Goal: Transaction & Acquisition: Purchase product/service

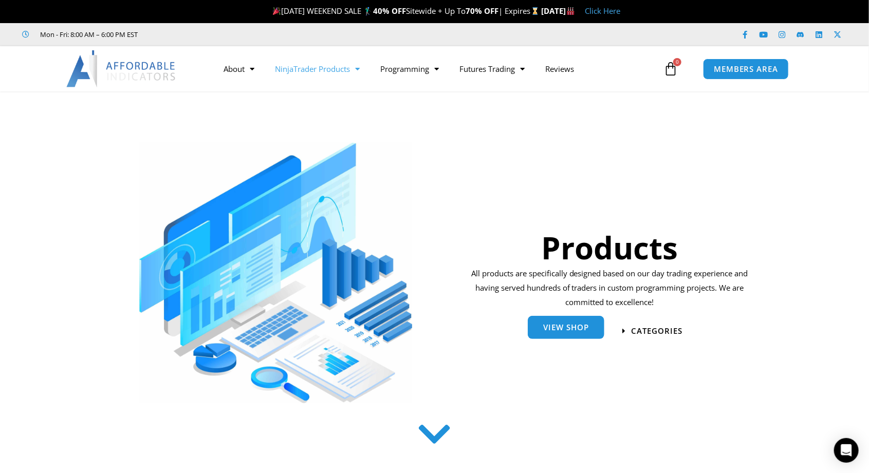
click at [570, 331] on span "View Shop" at bounding box center [566, 328] width 46 height 8
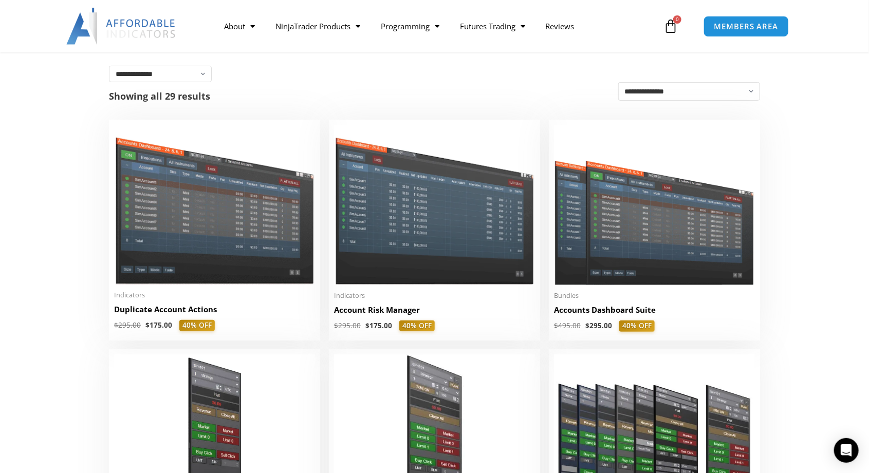
scroll to position [171, 0]
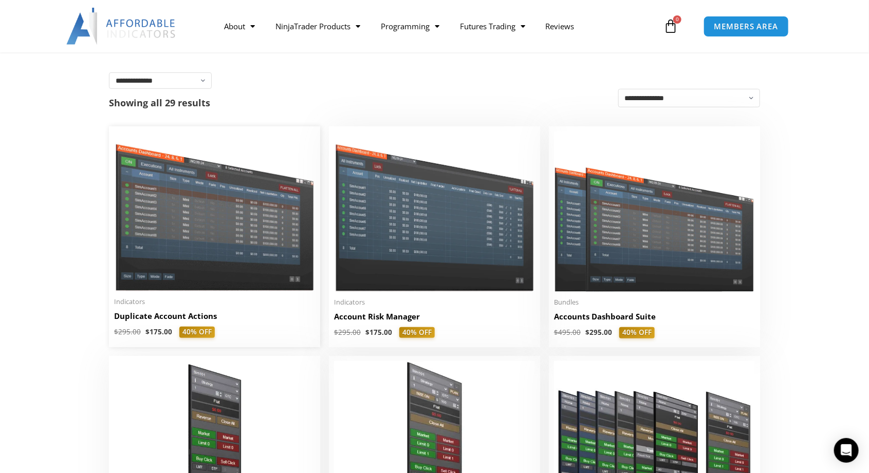
click at [207, 235] on img at bounding box center [214, 211] width 201 height 160
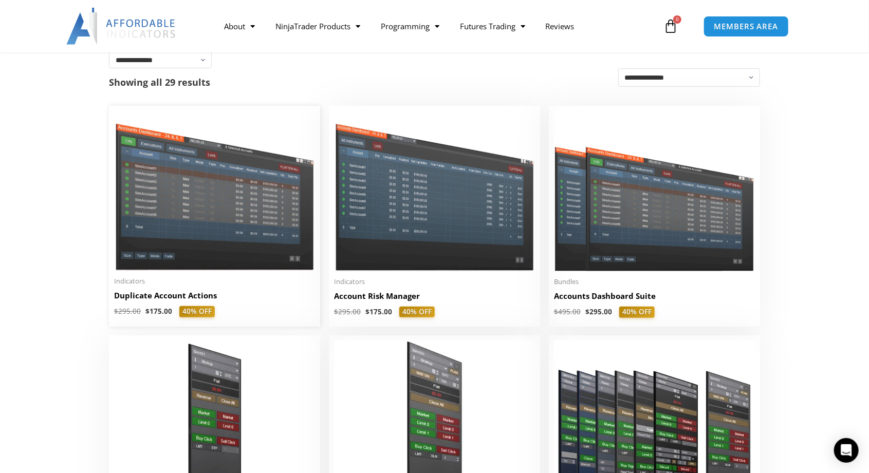
scroll to position [220, 0]
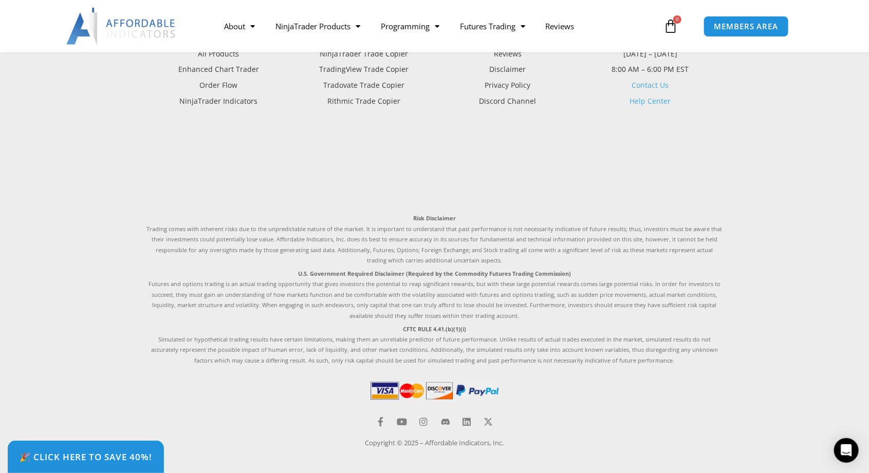
scroll to position [2989, 0]
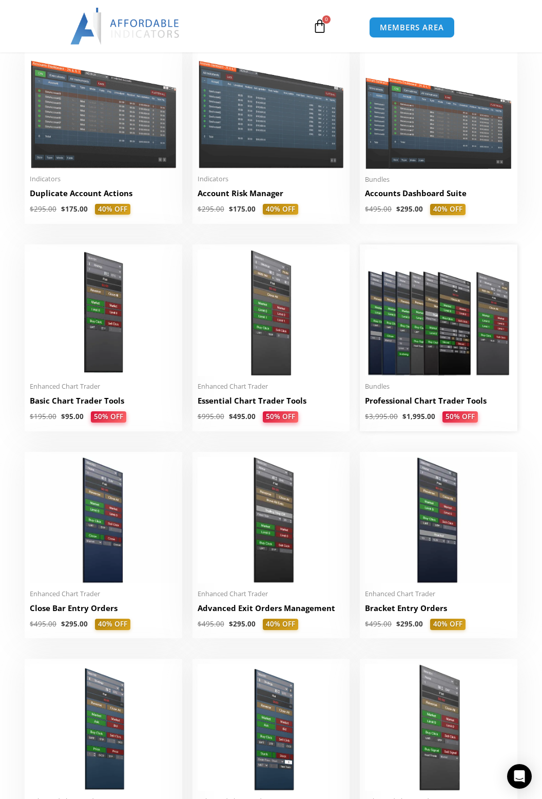
click at [436, 322] on img at bounding box center [438, 313] width 147 height 127
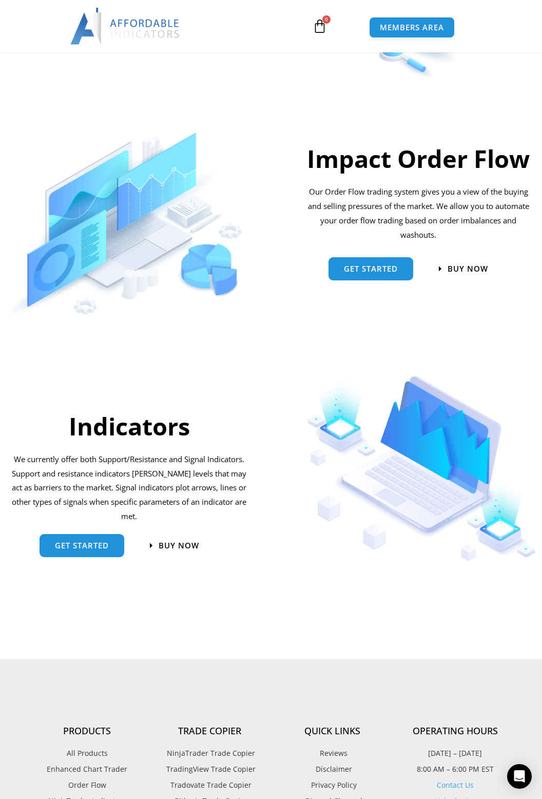
scroll to position [561, 0]
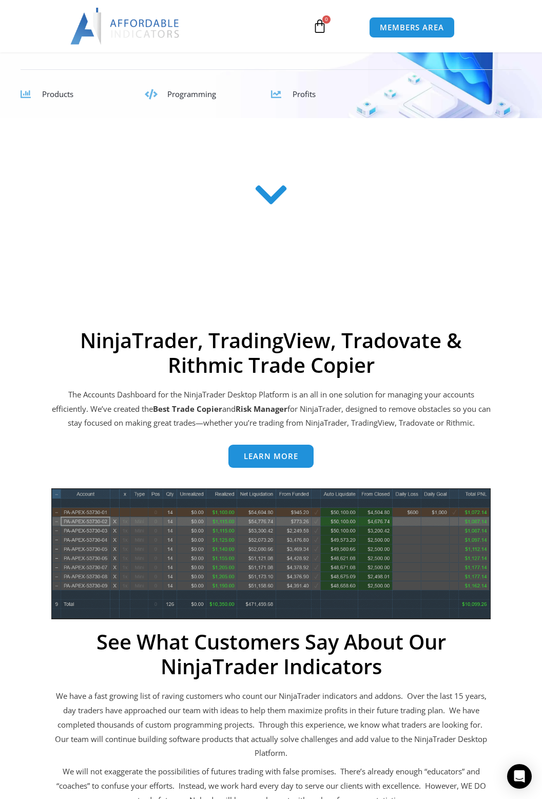
scroll to position [206, 0]
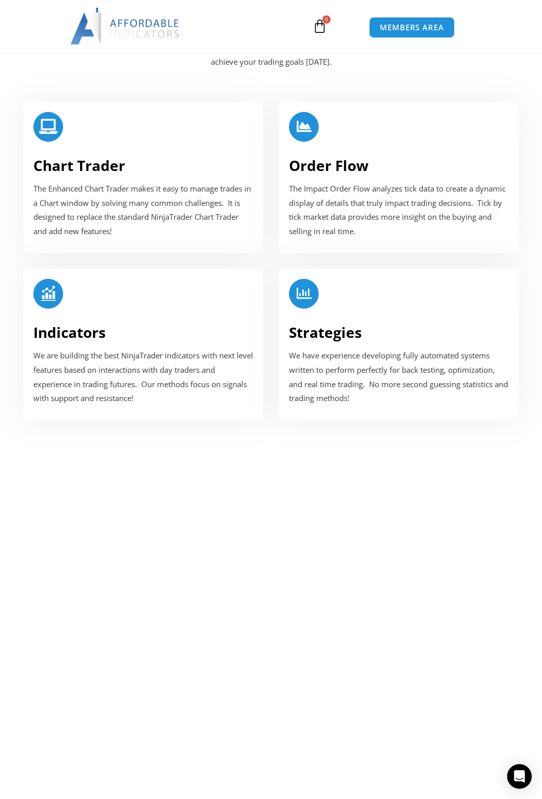
scroll to position [1321, 0]
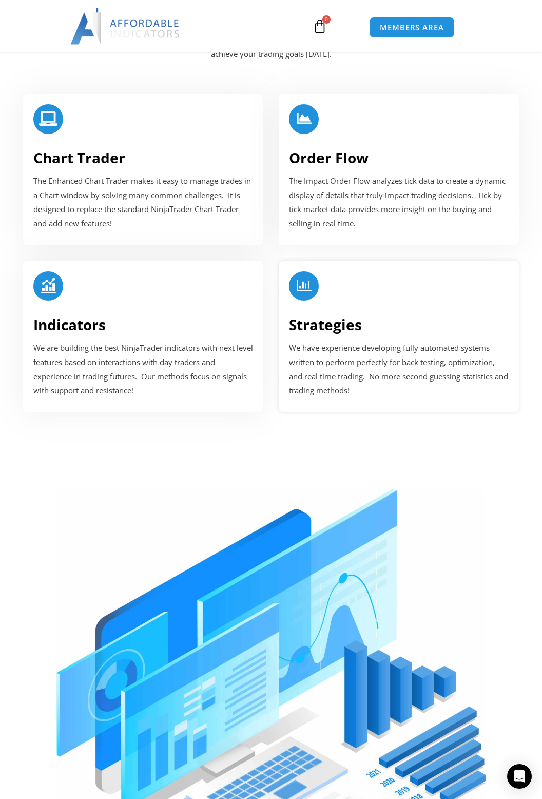
click at [406, 324] on h3 "Strategies" at bounding box center [399, 324] width 220 height 18
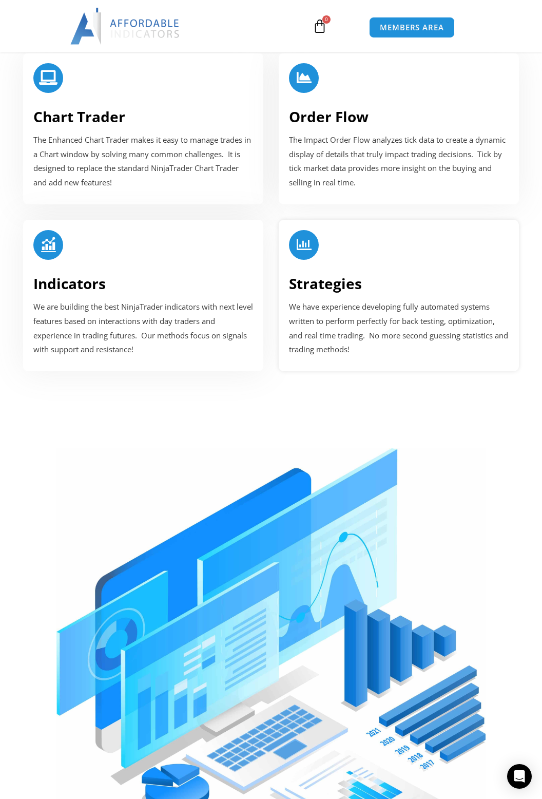
scroll to position [1370, 0]
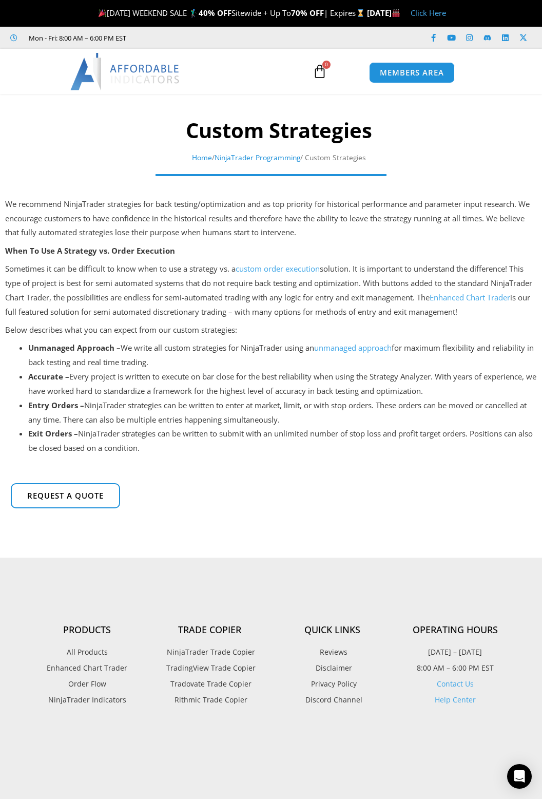
click at [152, 75] on img at bounding box center [125, 71] width 110 height 37
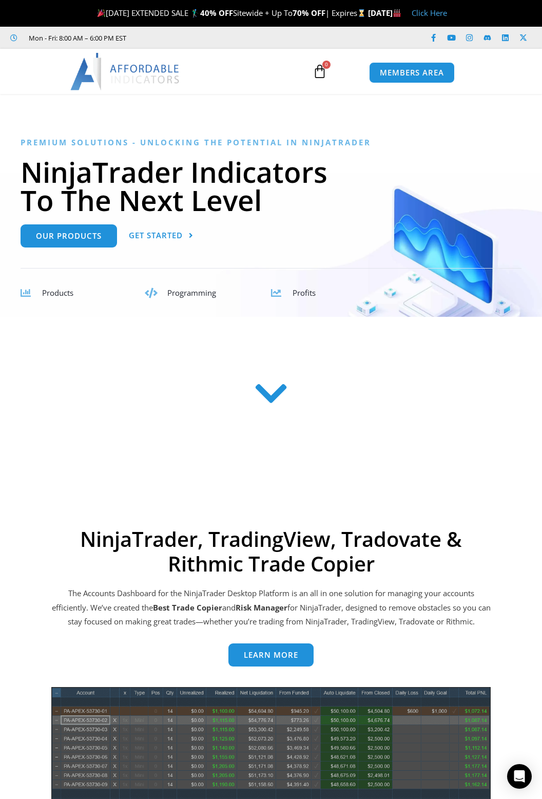
click at [66, 291] on span "Products" at bounding box center [57, 293] width 31 height 10
click at [47, 295] on span "Products" at bounding box center [57, 293] width 31 height 10
click at [264, 400] on icon at bounding box center [271, 393] width 36 height 36
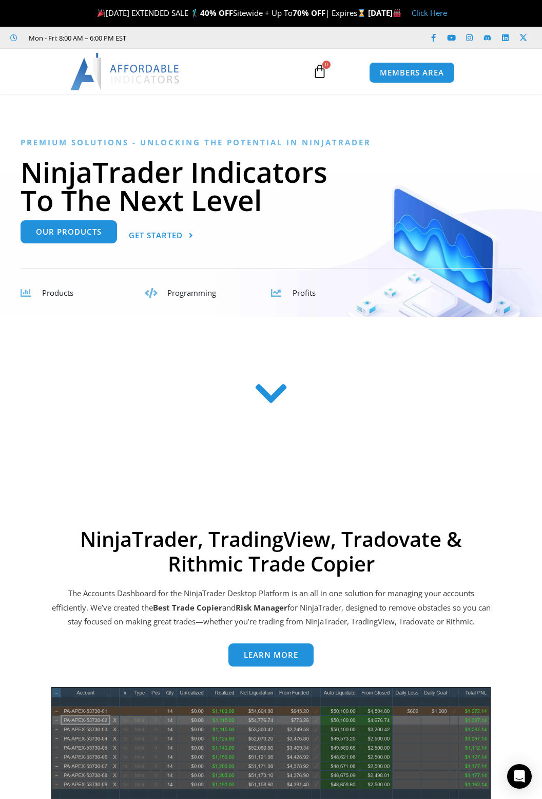
click at [71, 241] on link "Our Products" at bounding box center [69, 231] width 97 height 23
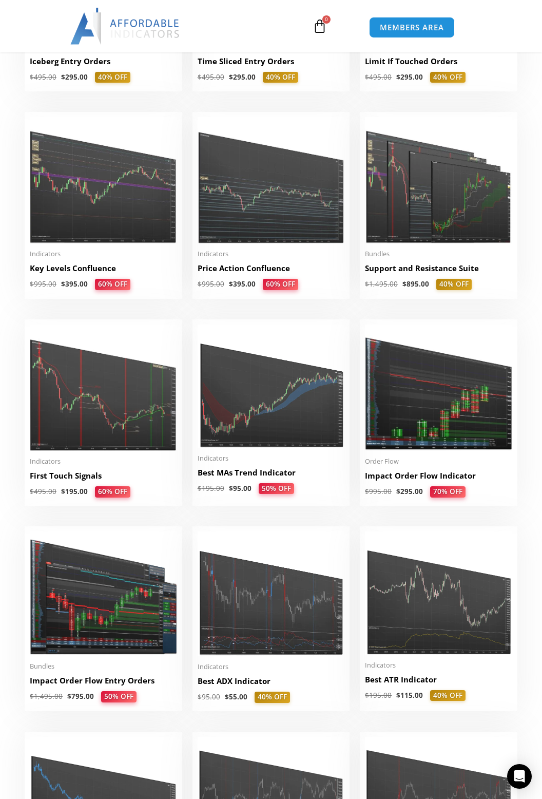
scroll to position [1208, 0]
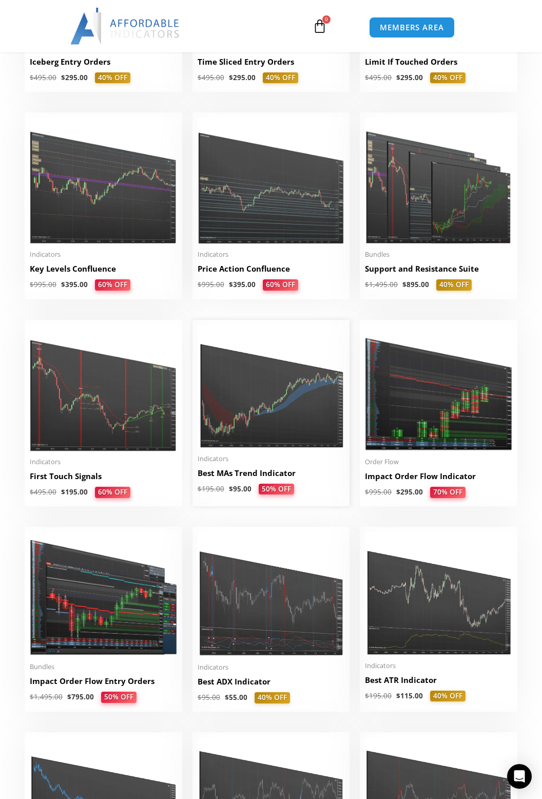
click at [259, 409] on img at bounding box center [271, 386] width 147 height 123
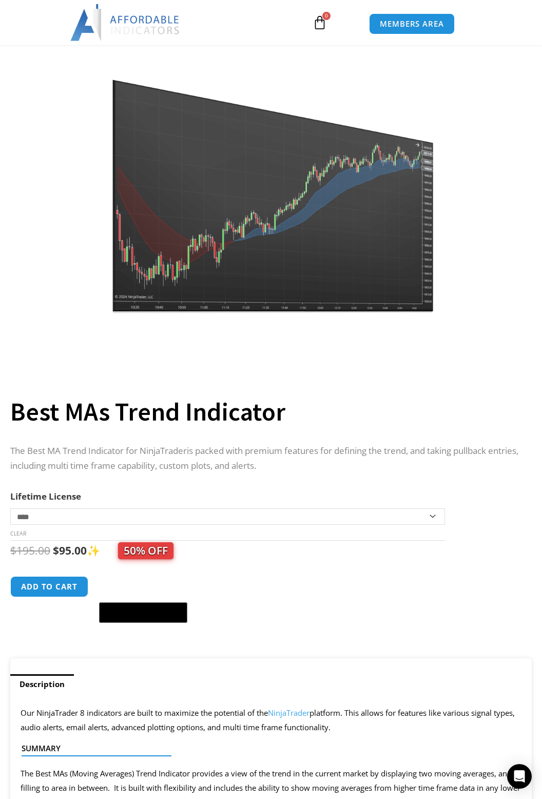
scroll to position [56, 0]
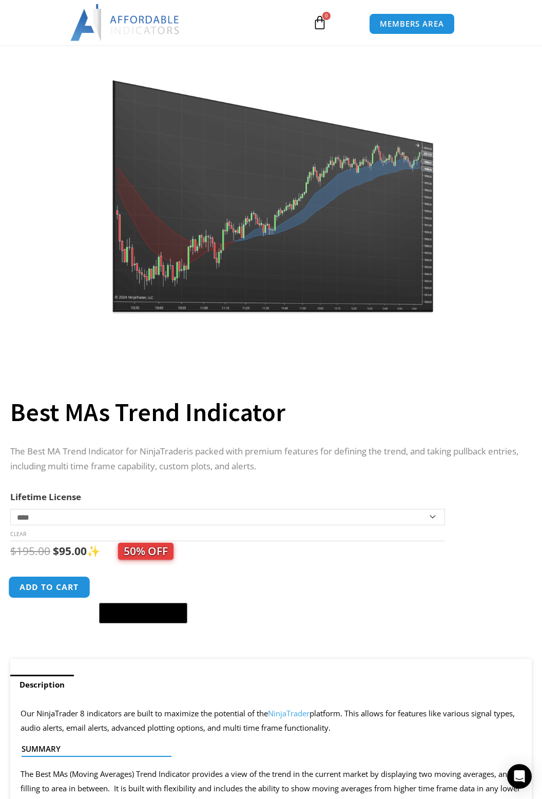
click at [39, 592] on button "Add to cart" at bounding box center [49, 587] width 82 height 22
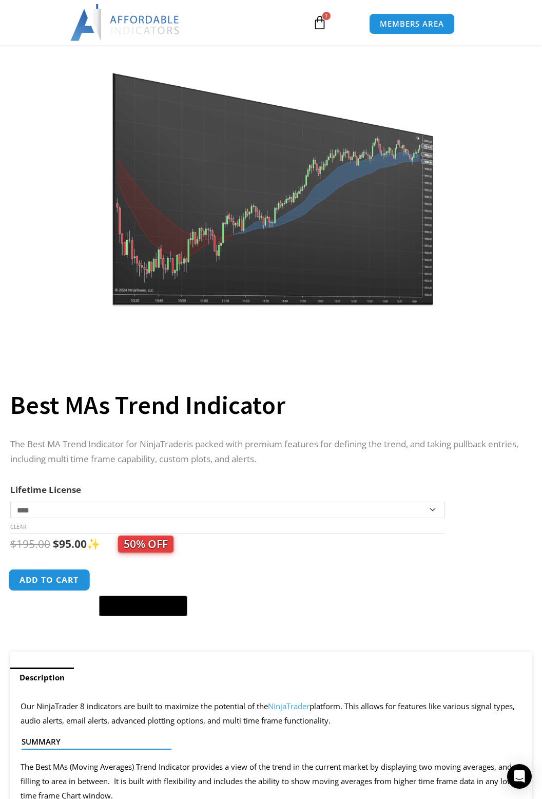
click at [66, 578] on button "Add to cart" at bounding box center [49, 580] width 82 height 22
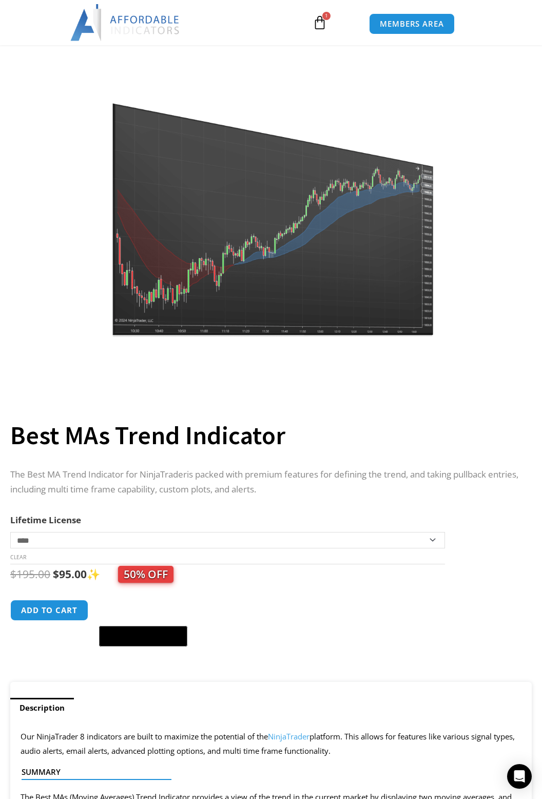
scroll to position [89, 0]
click at [42, 615] on button "Add to cart" at bounding box center [49, 611] width 82 height 22
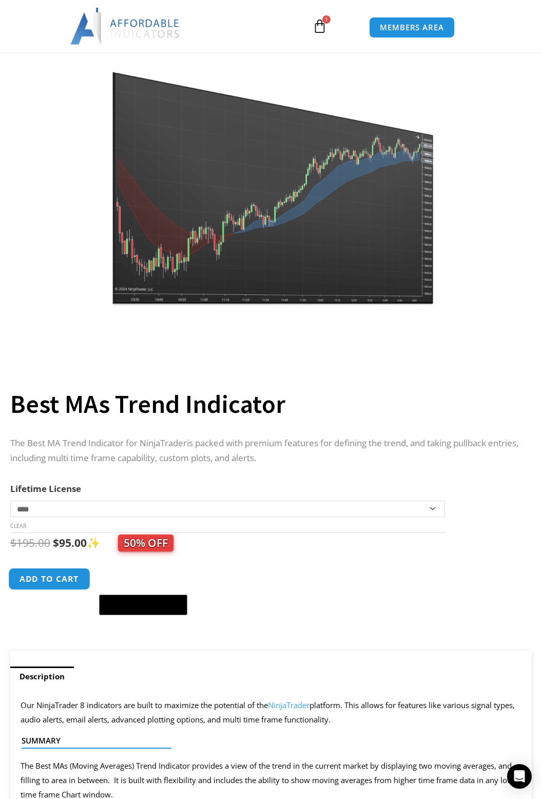
scroll to position [138, 0]
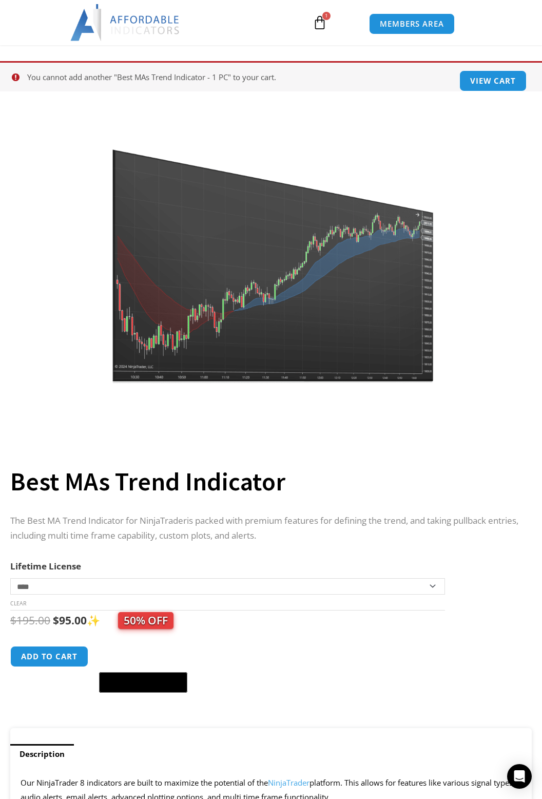
scroll to position [50, 0]
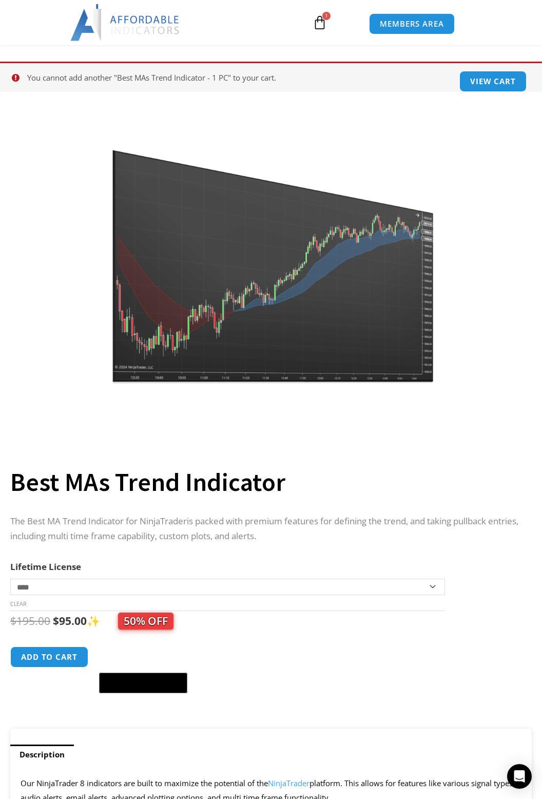
click at [496, 85] on section at bounding box center [271, 87] width 542 height 10
click at [482, 85] on section at bounding box center [271, 87] width 542 height 10
click at [327, 19] on span "1" at bounding box center [327, 16] width 8 height 8
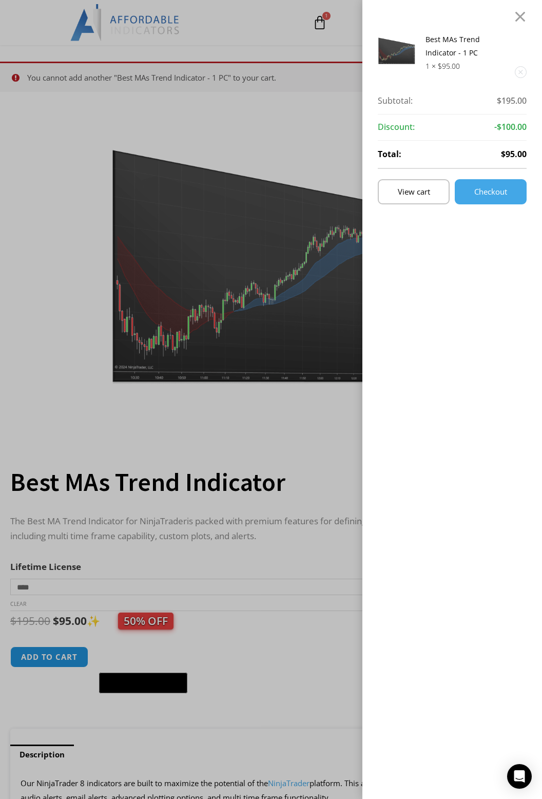
click at [319, 126] on div "Best MAs Trend Indicator - 1 PC 1 × $ 95.00 Subtotal: $ 195.00 Subtotal: $195.0…" at bounding box center [271, 399] width 542 height 799
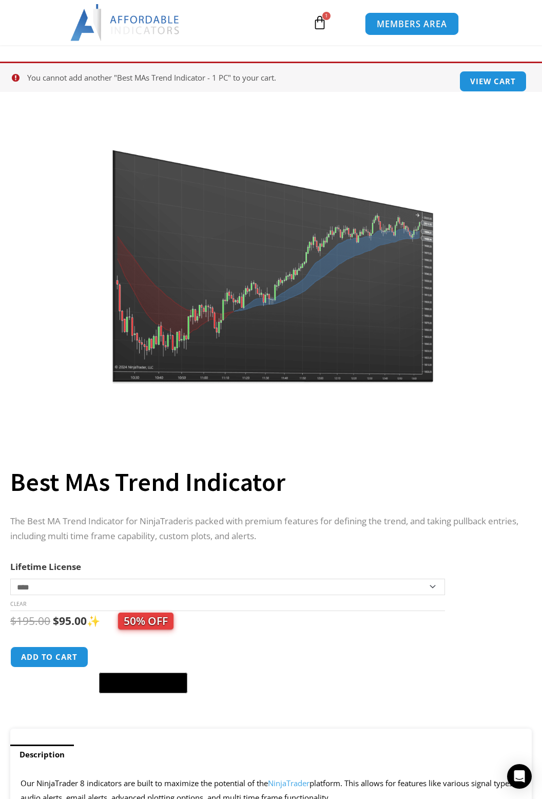
click at [407, 23] on span "MEMBERS AREA" at bounding box center [412, 24] width 70 height 9
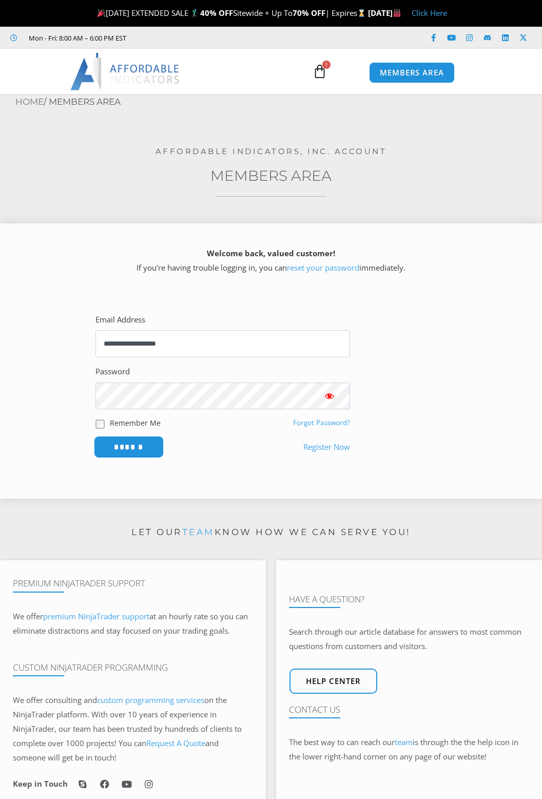
click at [127, 448] on input "******" at bounding box center [129, 447] width 70 height 22
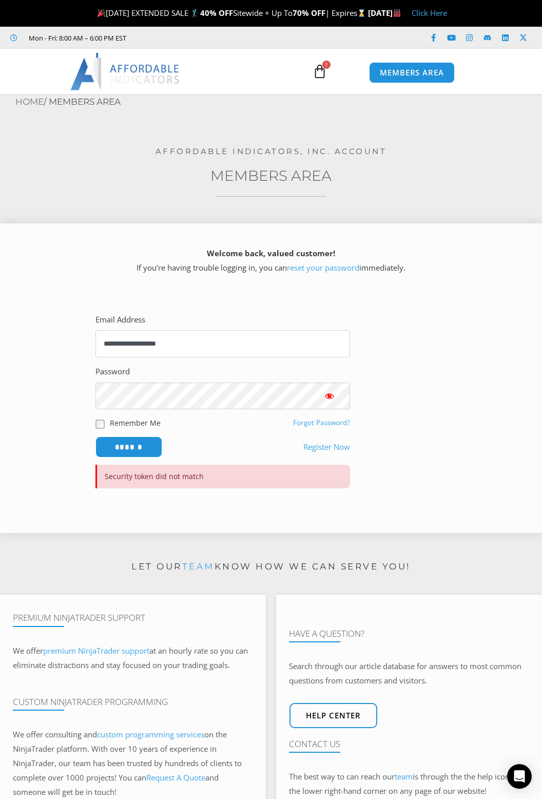
click at [330, 402] on button "Show password" at bounding box center [329, 396] width 41 height 27
click at [130, 446] on input "******" at bounding box center [129, 447] width 70 height 22
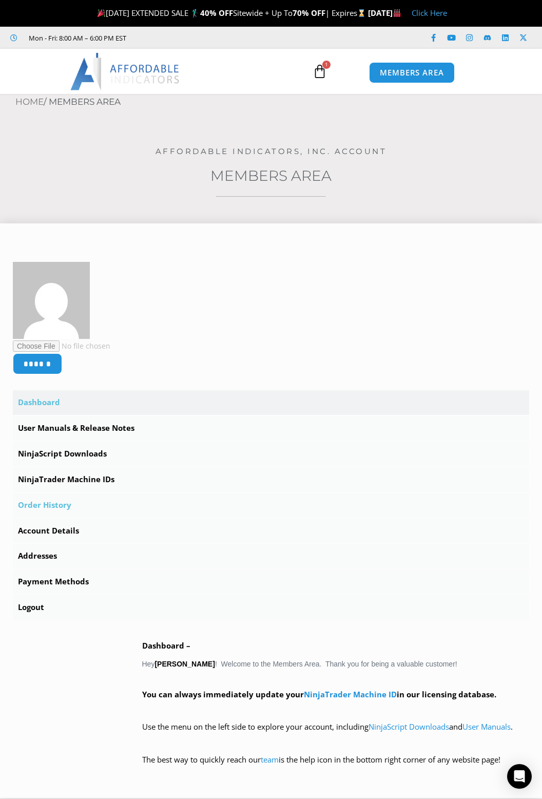
click at [45, 506] on link "Order History" at bounding box center [271, 505] width 517 height 25
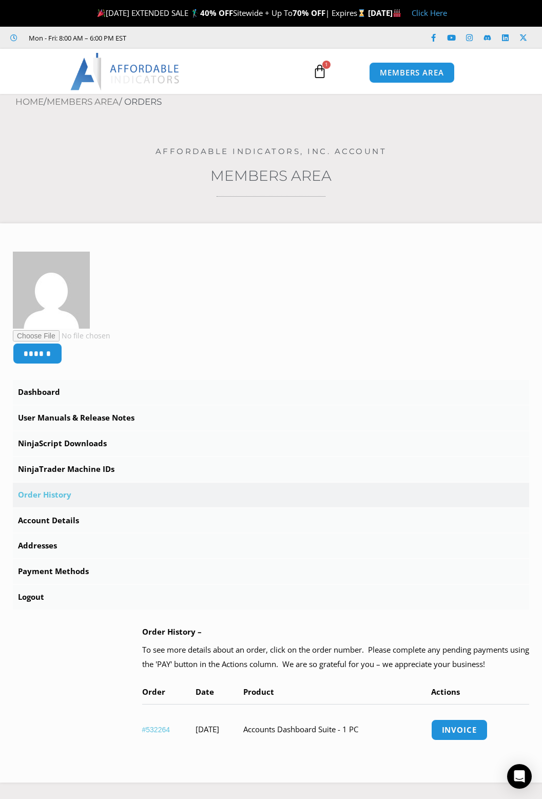
click at [148, 74] on img at bounding box center [125, 71] width 110 height 37
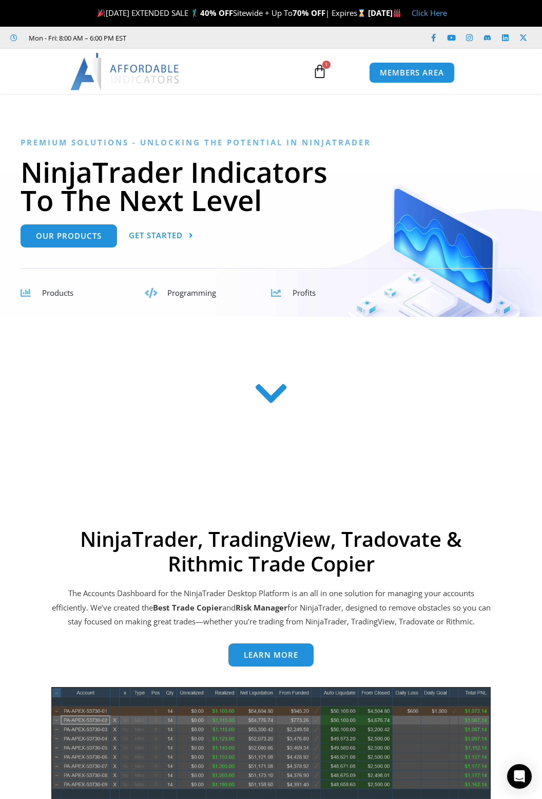
click at [268, 396] on icon at bounding box center [271, 393] width 36 height 36
click at [85, 236] on span "Our Products" at bounding box center [69, 232] width 66 height 8
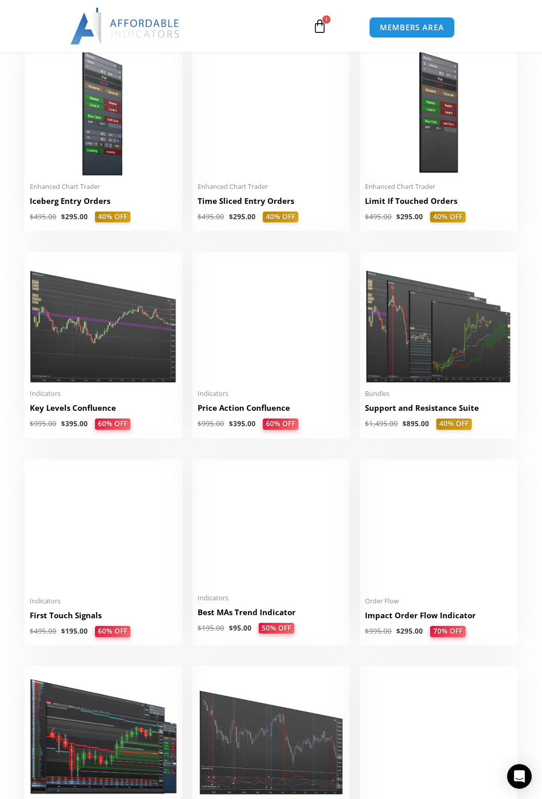
scroll to position [1081, 0]
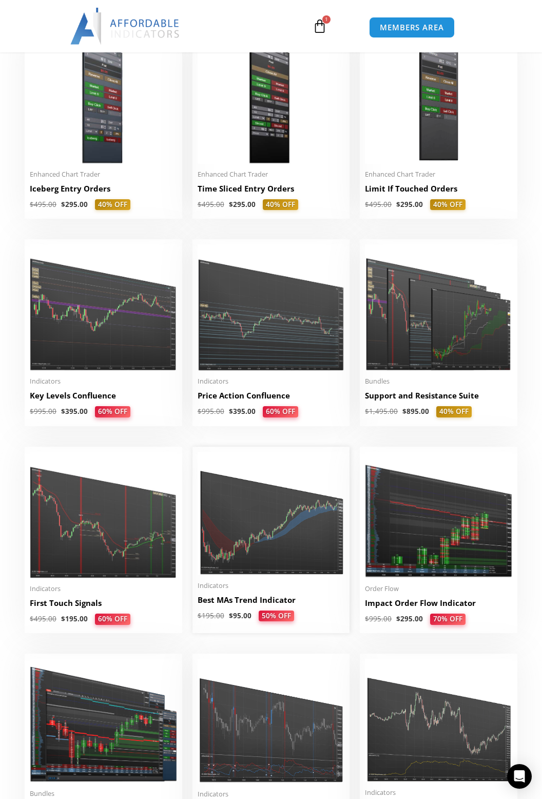
click at [279, 532] on img at bounding box center [271, 513] width 147 height 123
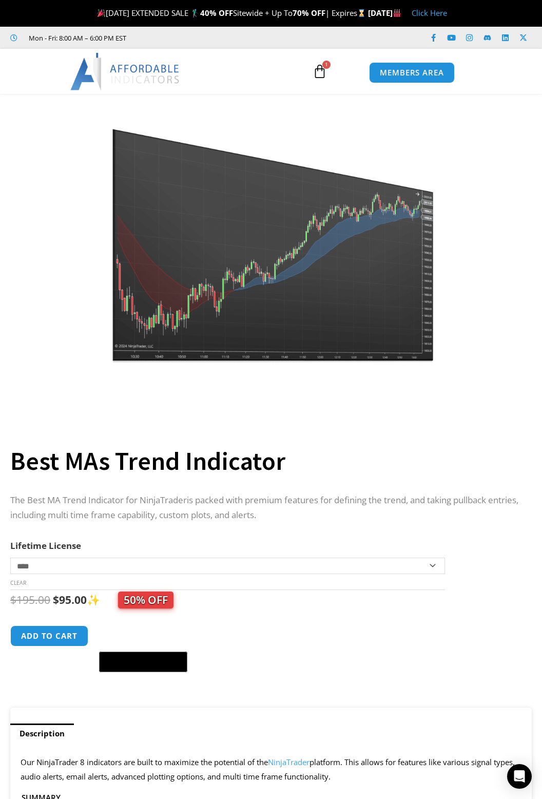
click at [321, 67] on icon at bounding box center [320, 71] width 14 height 14
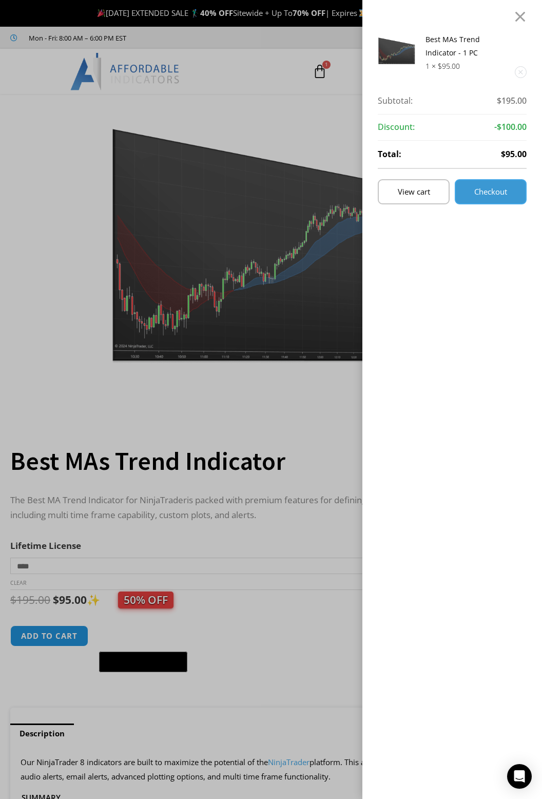
click at [490, 196] on span "Checkout" at bounding box center [491, 192] width 33 height 8
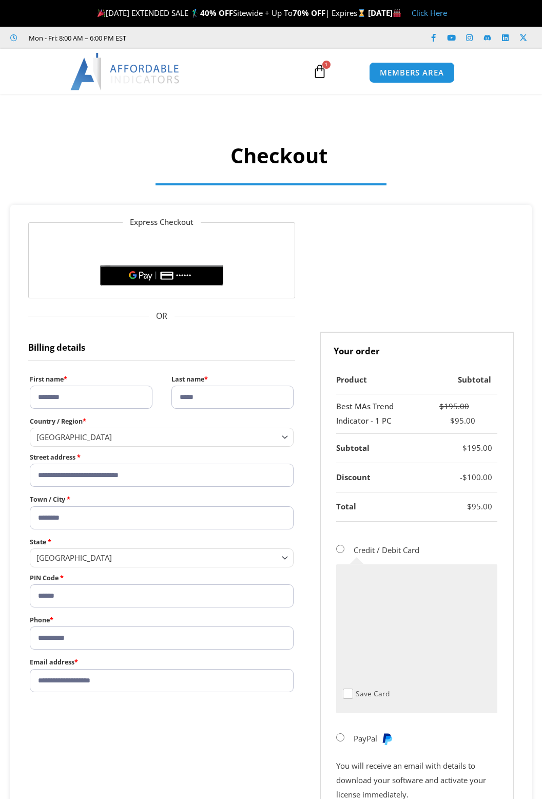
select select "**"
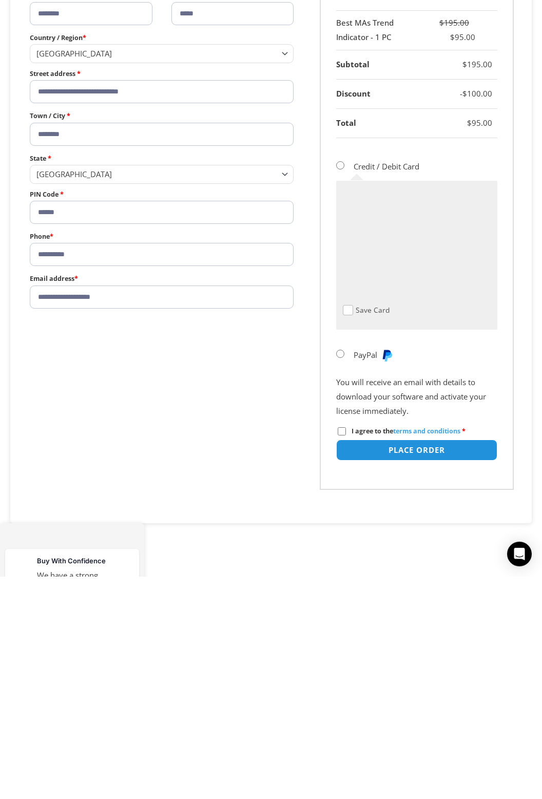
scroll to position [168, 0]
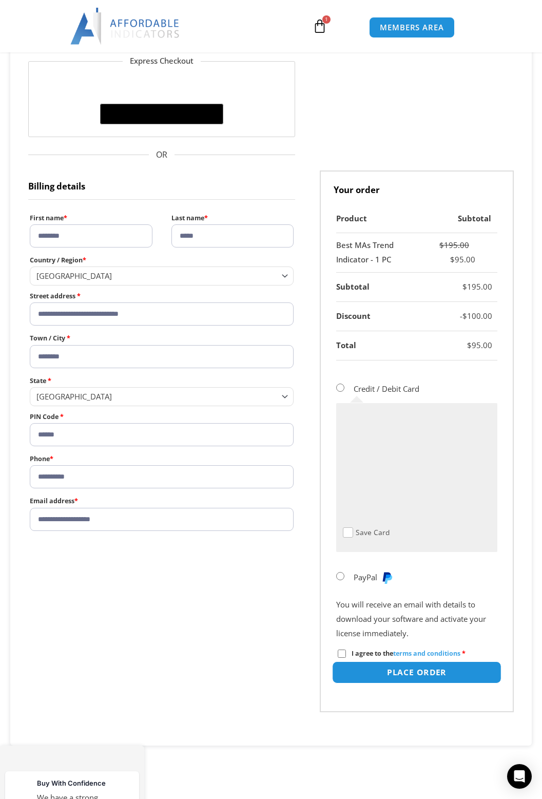
click at [425, 668] on button "Place order" at bounding box center [416, 673] width 169 height 22
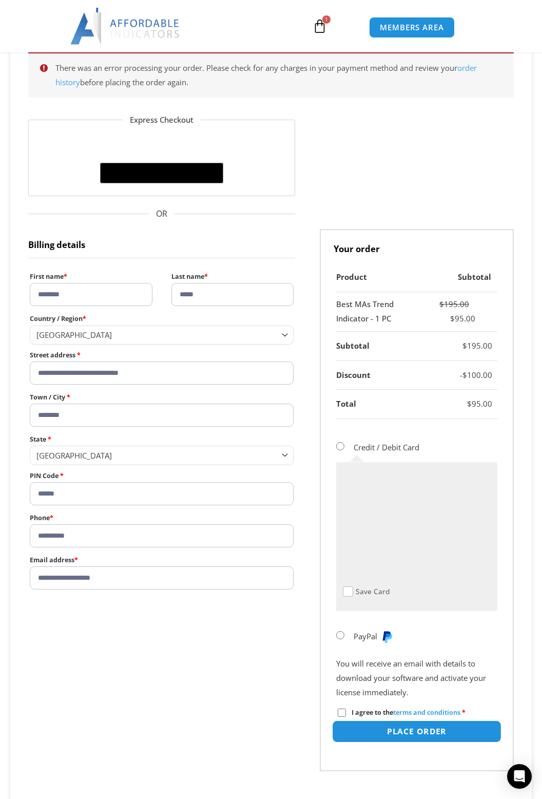
scroll to position [174, 0]
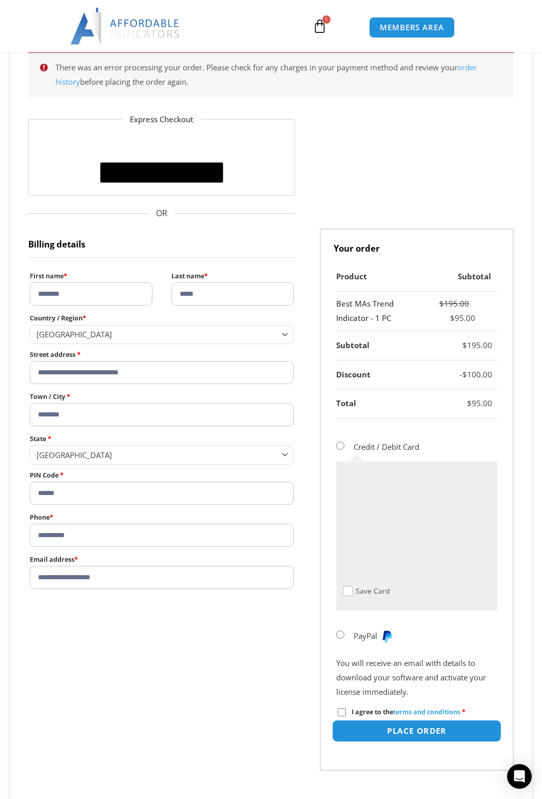
click at [420, 733] on button "Place order" at bounding box center [416, 731] width 169 height 22
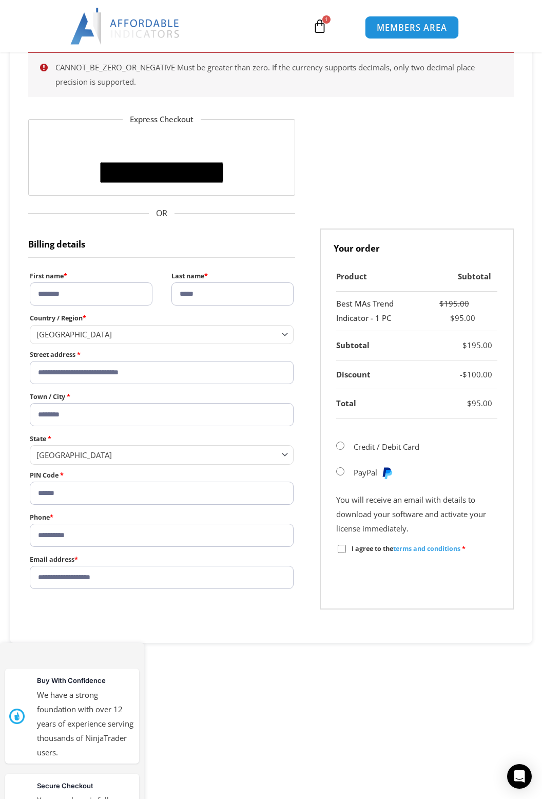
click at [403, 25] on span "MEMBERS AREA" at bounding box center [412, 27] width 70 height 9
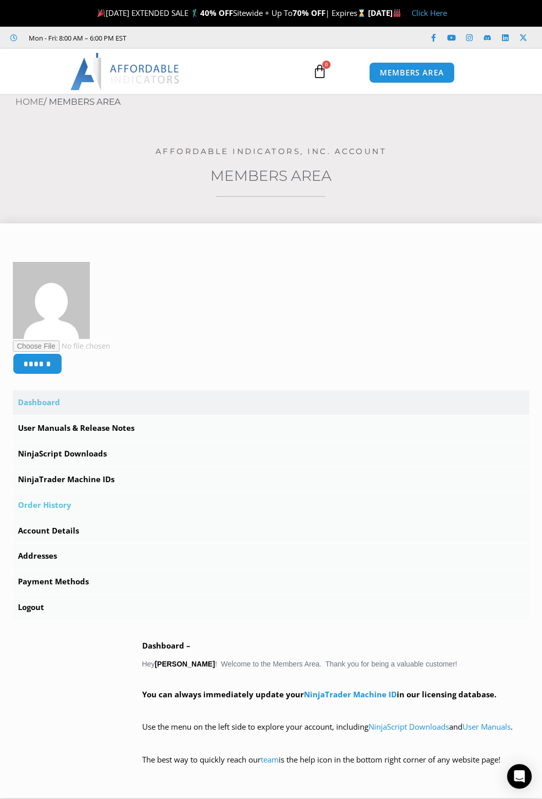
click at [43, 507] on link "Order History" at bounding box center [271, 505] width 517 height 25
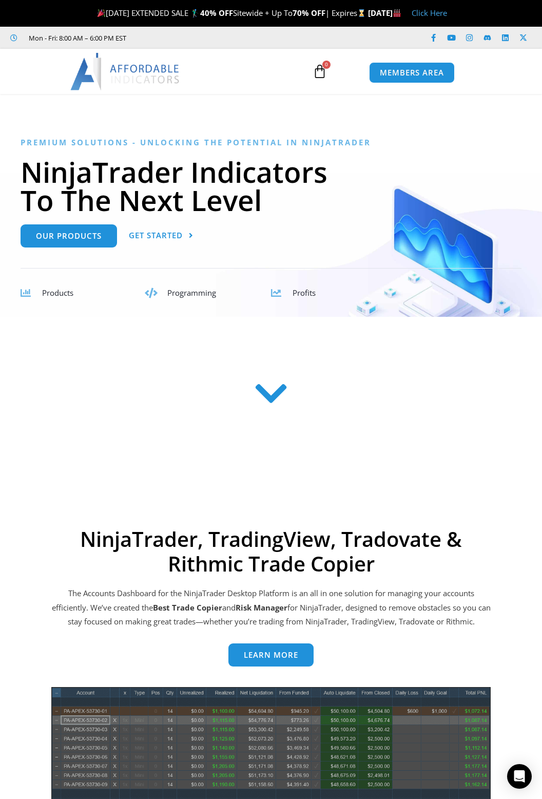
click at [61, 297] on span "Products" at bounding box center [57, 293] width 31 height 10
click at [62, 237] on span "Our Products" at bounding box center [69, 233] width 66 height 8
